Goal: Check status: Check status

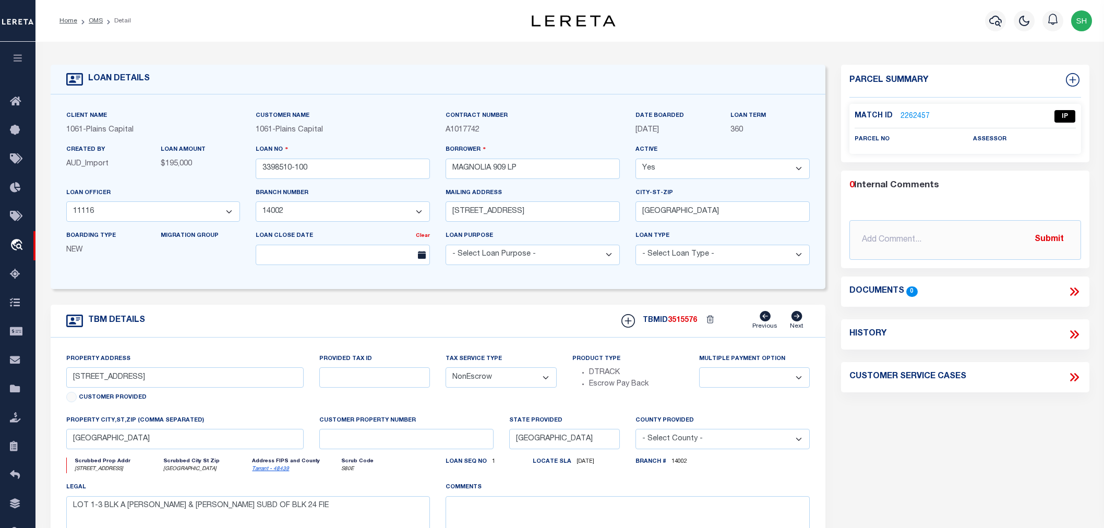
select select "200"
select select "167223"
select select "1433"
select select "NonEscrow"
click at [958, 465] on div "Parcel Summary Match ID 2262457 0" at bounding box center [964, 350] width 263 height 570
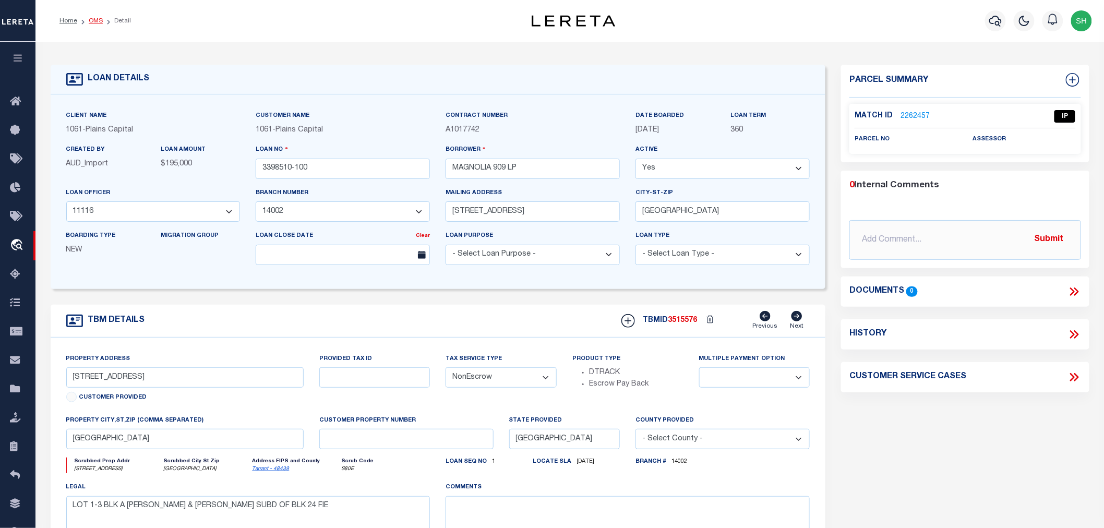
click at [94, 18] on link "OMS" at bounding box center [96, 21] width 14 height 6
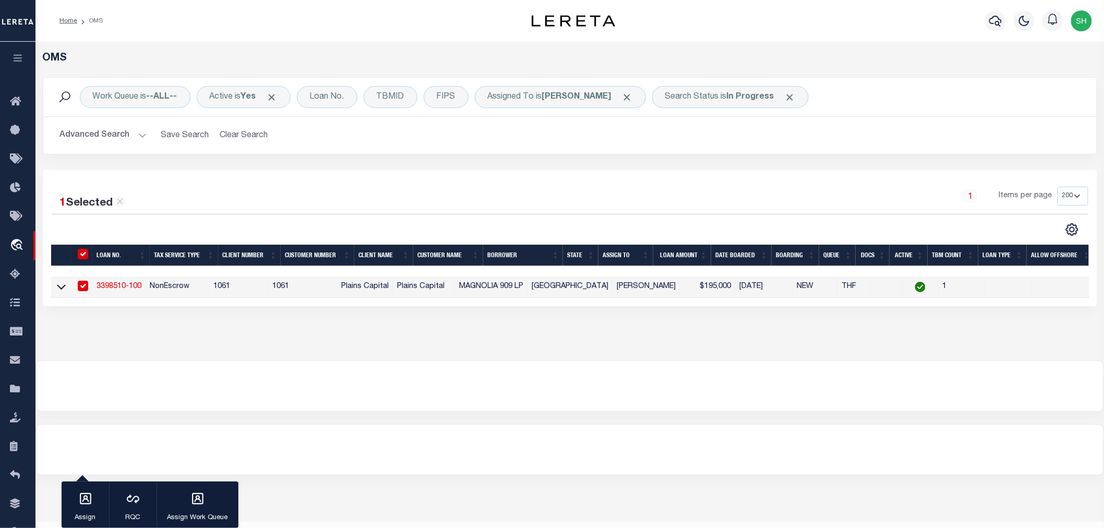
click at [135, 286] on link "3398510-100" at bounding box center [119, 286] width 45 height 7
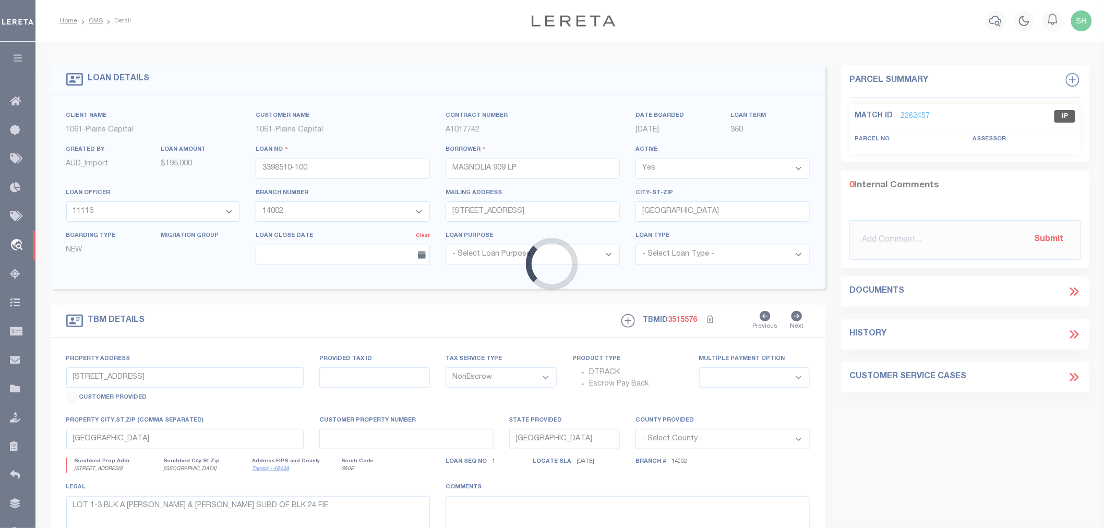
select select
select select "167223"
select select "1433"
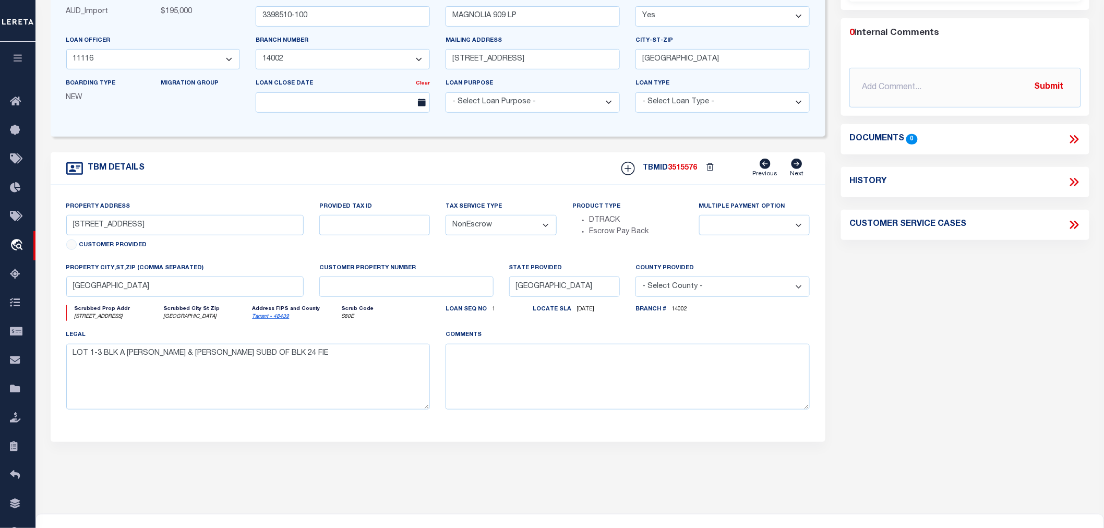
scroll to position [210, 0]
